Goal: Information Seeking & Learning: Stay updated

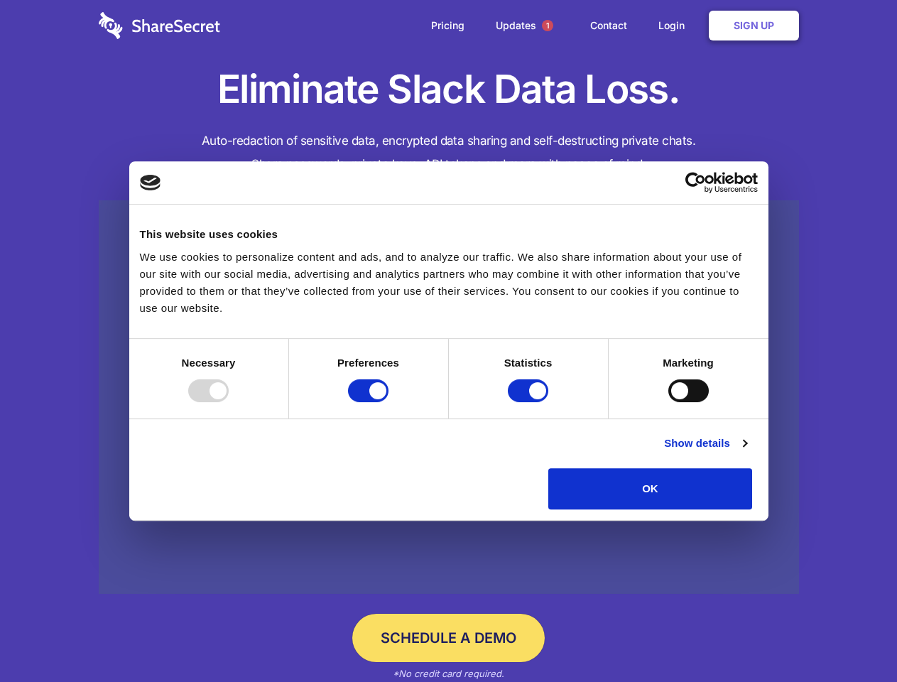
click at [229, 402] on div at bounding box center [208, 390] width 40 height 23
click at [389, 402] on input "Preferences" at bounding box center [368, 390] width 40 height 23
checkbox input "false"
click at [530, 402] on input "Statistics" at bounding box center [528, 390] width 40 height 23
checkbox input "false"
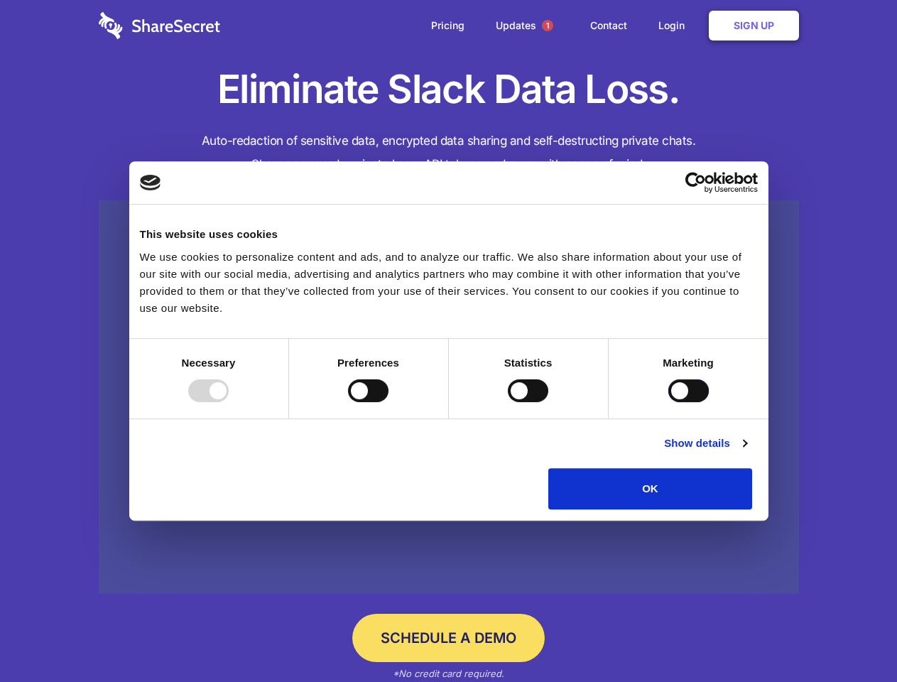
click at [668, 402] on input "Marketing" at bounding box center [688, 390] width 40 height 23
checkbox input "true"
click at [747, 452] on link "Show details" at bounding box center [705, 443] width 82 height 17
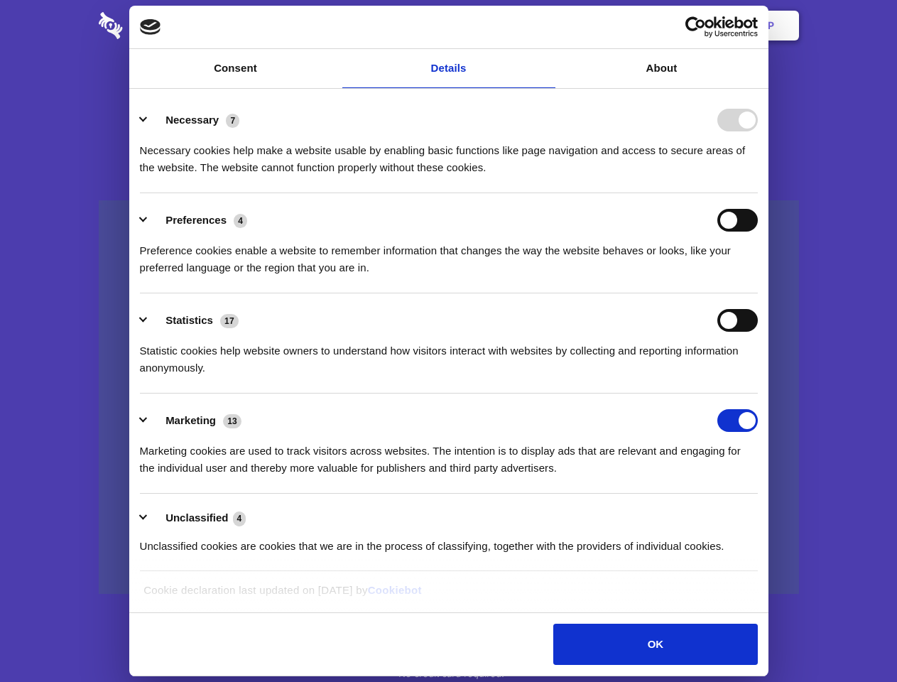
click at [758, 193] on li "Necessary 7 Necessary cookies help make a website usable by enabling basic func…" at bounding box center [449, 143] width 618 height 100
click at [547, 26] on span "1" at bounding box center [547, 25] width 11 height 11
